Goal: Information Seeking & Learning: Learn about a topic

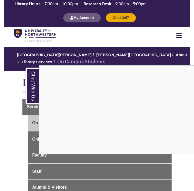
click at [178, 35] on icon at bounding box center [178, 35] width 5 height 6
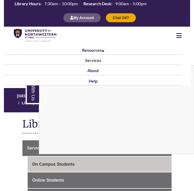
click at [66, 42] on nav "Resources Find Resources Library Search Databases & Articles Interlibrary Loan …" at bounding box center [97, 56] width 186 height 59
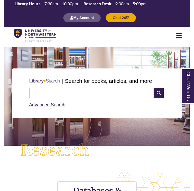
click at [89, 94] on input "text" at bounding box center [91, 93] width 125 height 10
click at [139, 133] on p at bounding box center [97, 133] width 178 height 6
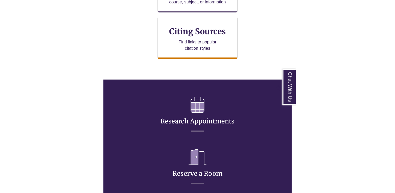
scroll to position [258, 0]
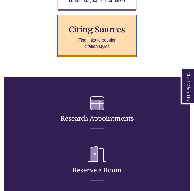
click at [103, 39] on p "Find links to popular citation styles" at bounding box center [97, 43] width 51 height 13
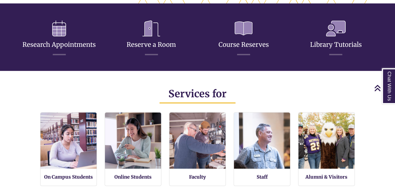
scroll to position [2, 2]
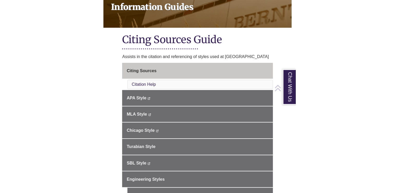
scroll to position [82, 0]
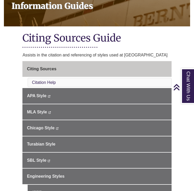
click at [104, 83] on li "Citation Help" at bounding box center [100, 82] width 144 height 9
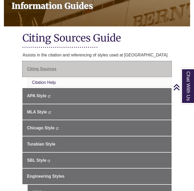
click at [100, 68] on link "Citing Sources" at bounding box center [96, 69] width 149 height 16
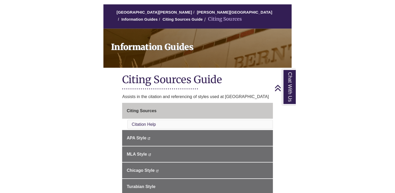
scroll to position [7, 0]
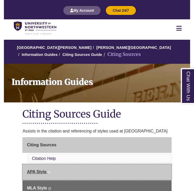
click at [74, 170] on link "APA Style This link opens in a new window This link opens in a new window" at bounding box center [96, 172] width 149 height 16
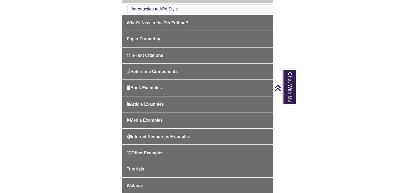
scroll to position [158, 0]
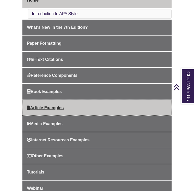
click at [102, 109] on link "Article Examples" at bounding box center [96, 108] width 149 height 16
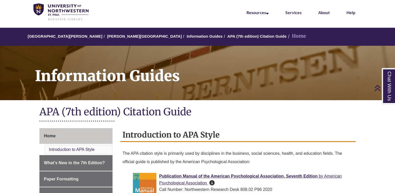
scroll to position [0, 0]
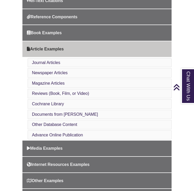
scroll to position [206, 0]
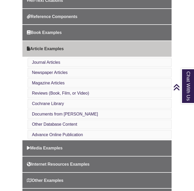
click at [80, 125] on li "Other Database Content" at bounding box center [100, 123] width 144 height 9
click at [78, 123] on li "Other Database Content" at bounding box center [100, 123] width 144 height 9
click at [75, 122] on link "Other Database Content" at bounding box center [54, 124] width 45 height 4
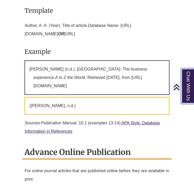
scroll to position [2319, 0]
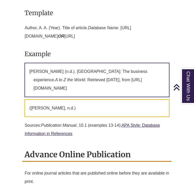
drag, startPoint x: 68, startPoint y: 104, endPoint x: 62, endPoint y: 100, distance: 6.7
click at [62, 97] on p "Kirby, J. (n.d.). Austria: The business experience. A to Z the World . Retrieve…" at bounding box center [97, 80] width 145 height 34
click at [31, 97] on p "Kirby, J. (n.d.). Austria: The business experience. A to Z the World . Retrieve…" at bounding box center [97, 80] width 145 height 34
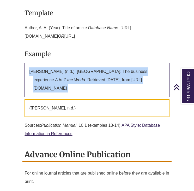
drag, startPoint x: 31, startPoint y: 99, endPoint x: 148, endPoint y: 112, distance: 118.4
click at [148, 97] on p "Kirby, J. (n.d.). Austria: The business experience. A to Z the World . Retrieve…" at bounding box center [97, 80] width 145 height 34
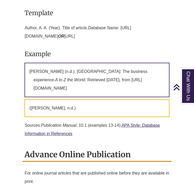
drag, startPoint x: 148, startPoint y: 112, endPoint x: 133, endPoint y: 58, distance: 56.2
click at [133, 43] on p "Author, A. A. (Year). Title of article. Database Name . https://doi.org/XXXXXXX…" at bounding box center [97, 32] width 145 height 21
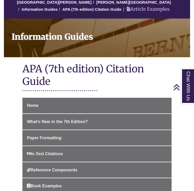
scroll to position [0, 0]
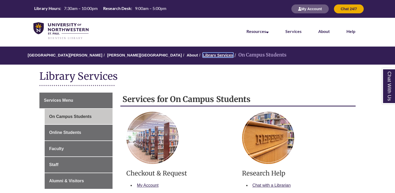
click at [203, 53] on link "Library Services" at bounding box center [218, 55] width 31 height 4
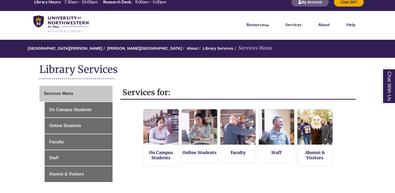
scroll to position [9, 0]
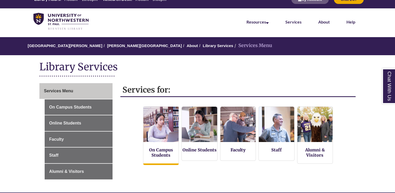
click at [159, 126] on img at bounding box center [160, 124] width 39 height 39
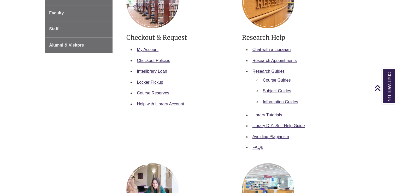
scroll to position [137, 0]
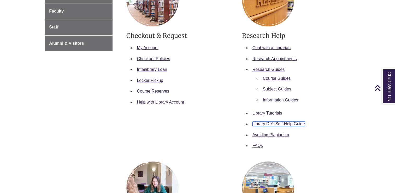
click at [255, 124] on link "Library DIY: Self-Help Guide" at bounding box center [278, 123] width 52 height 4
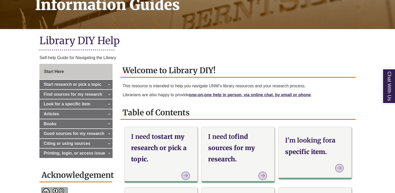
scroll to position [91, 0]
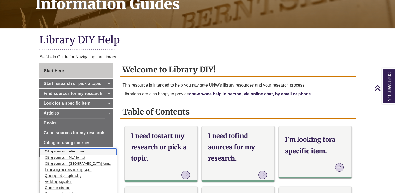
click at [83, 151] on link "Citing sources In APA format" at bounding box center [78, 151] width 77 height 6
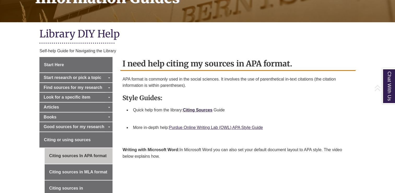
scroll to position [101, 0]
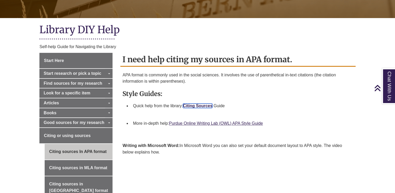
click at [194, 105] on link "Citing Sources" at bounding box center [197, 105] width 29 height 4
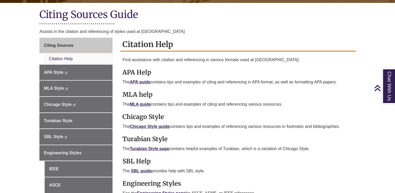
scroll to position [116, 0]
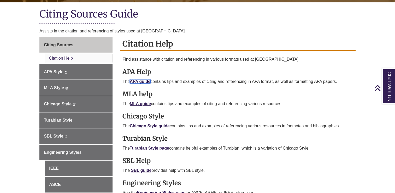
click at [148, 83] on link "APA guide" at bounding box center [140, 81] width 21 height 4
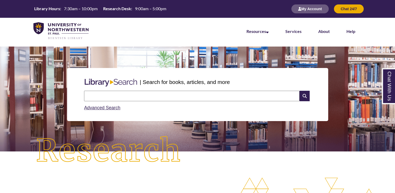
click at [183, 96] on input "text" at bounding box center [191, 96] width 215 height 10
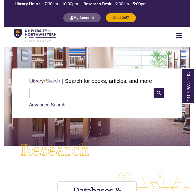
scroll to position [119, 186]
click at [83, 95] on input "text" at bounding box center [91, 93] width 125 height 10
paste input "**********"
type input "**********"
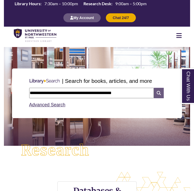
click at [161, 93] on icon at bounding box center [159, 93] width 10 height 10
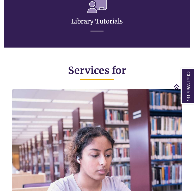
scroll to position [509, 0]
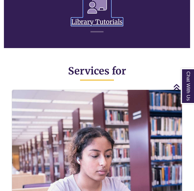
click at [109, 18] on link "Library Tutorials" at bounding box center [97, 15] width 52 height 21
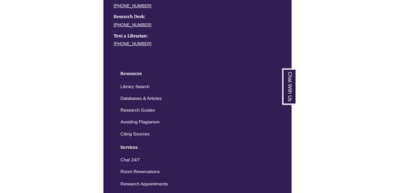
scroll to position [724, 0]
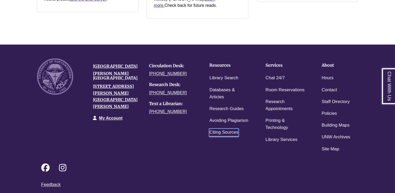
click at [226, 128] on link "Citing Sources" at bounding box center [223, 132] width 29 height 8
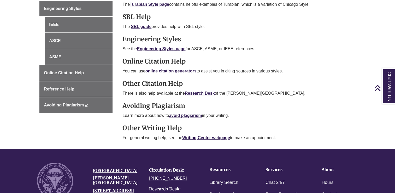
scroll to position [263, 0]
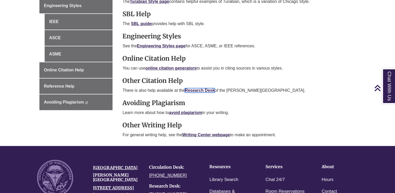
click at [202, 89] on b "Research Desk" at bounding box center [200, 90] width 30 height 4
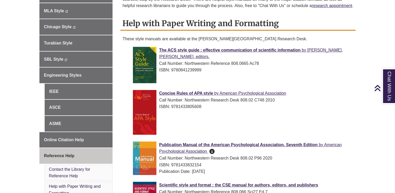
scroll to position [183, 0]
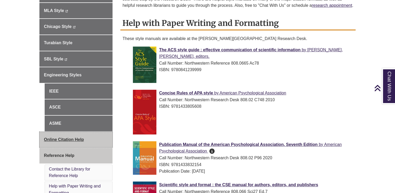
click at [86, 137] on link "Online Citation Help" at bounding box center [75, 139] width 73 height 16
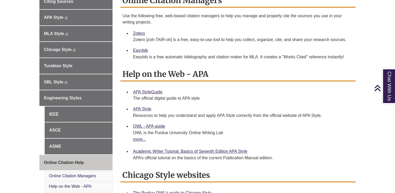
scroll to position [160, 0]
click at [140, 50] on link "Easybib" at bounding box center [140, 50] width 15 height 4
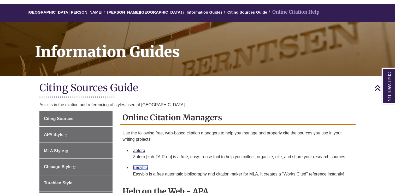
scroll to position [0, 0]
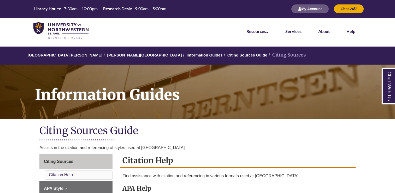
scroll to position [263, 0]
